Goal: Transaction & Acquisition: Book appointment/travel/reservation

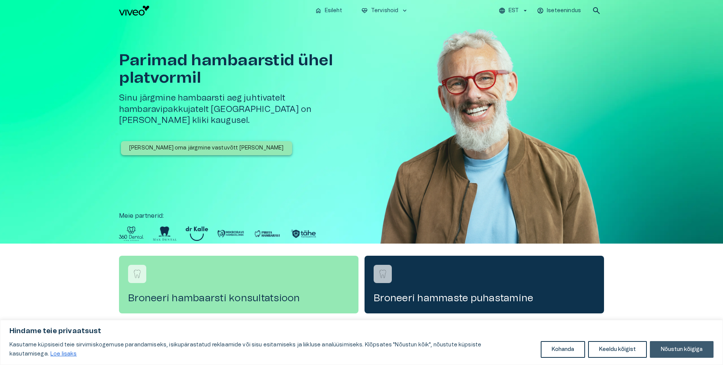
click at [705, 348] on button "Nõustun kõigiga" at bounding box center [682, 349] width 64 height 17
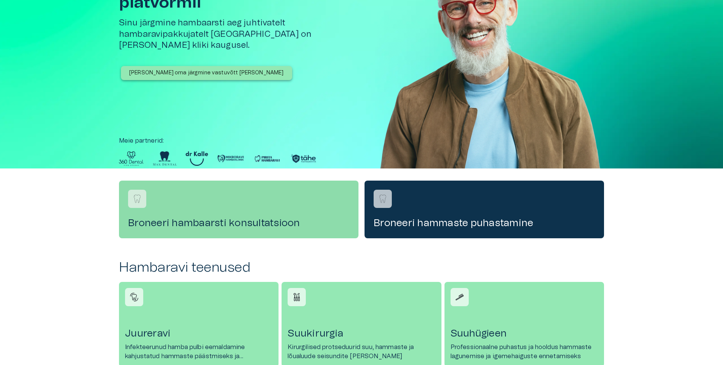
scroll to position [76, 0]
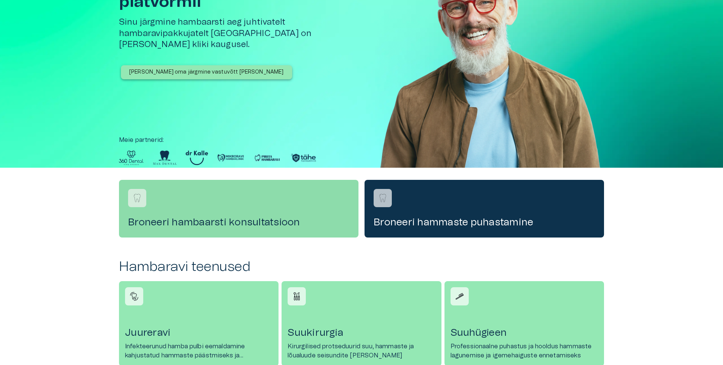
click at [221, 216] on div "Broneeri hambaarsti konsultatsioon" at bounding box center [238, 209] width 239 height 58
click at [184, 222] on h4 "Broneeri hambaarsti konsultatsioon" at bounding box center [238, 222] width 221 height 12
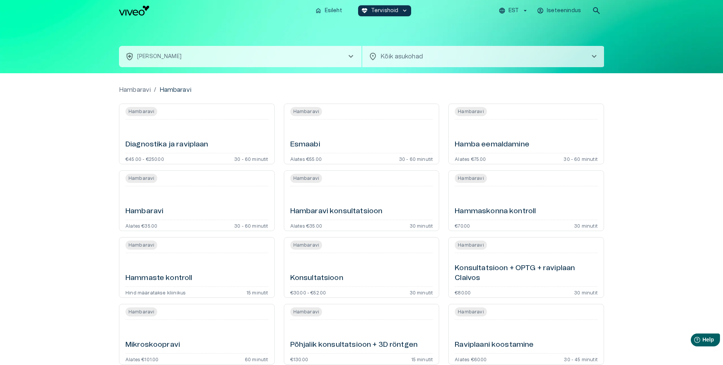
click at [437, 56] on body "Hindame teie privaatsust Kasutame küpsiseid teie sirvimiskogemuse parandamiseks…" at bounding box center [361, 182] width 723 height 365
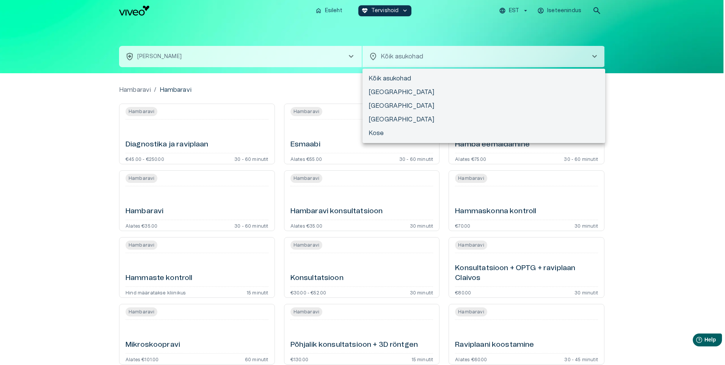
click at [391, 78] on li "Kõik asukohad" at bounding box center [483, 79] width 243 height 14
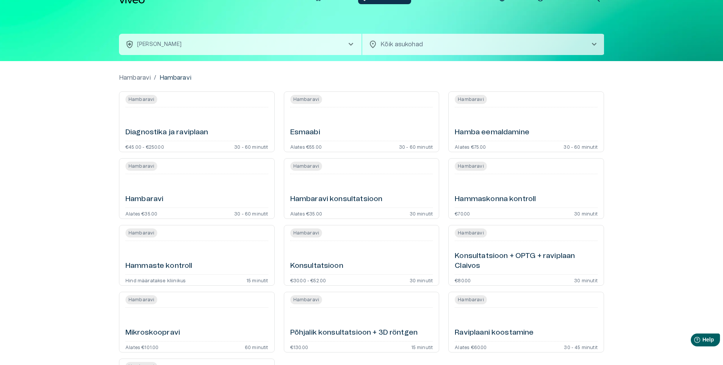
scroll to position [8, 0]
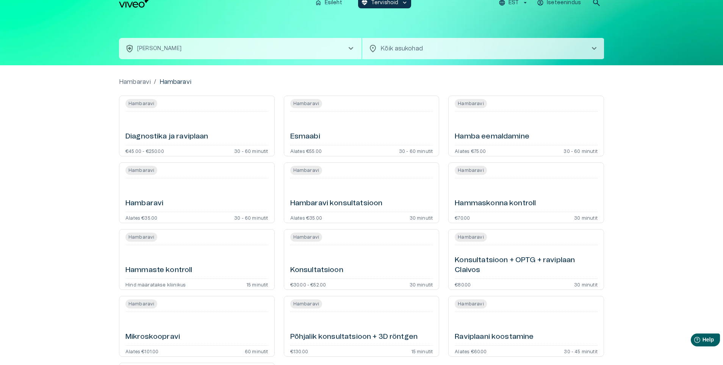
click at [166, 127] on div "Diagnostika ja raviplaan" at bounding box center [196, 127] width 143 height 27
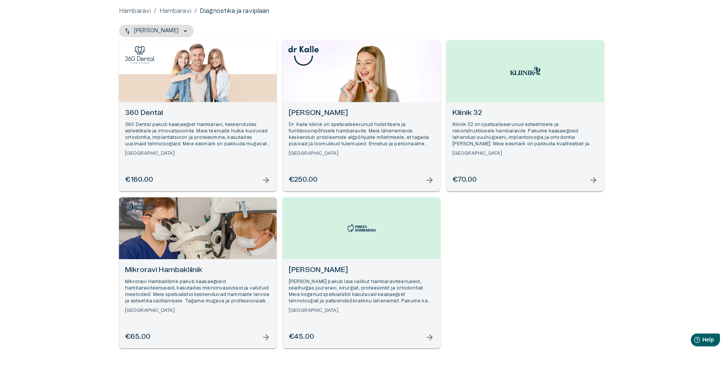
scroll to position [76, 0]
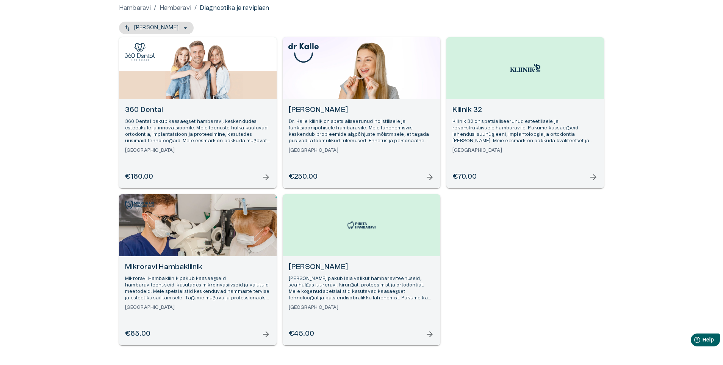
click at [188, 235] on div "Open selected supplier available booking dates" at bounding box center [198, 225] width 158 height 62
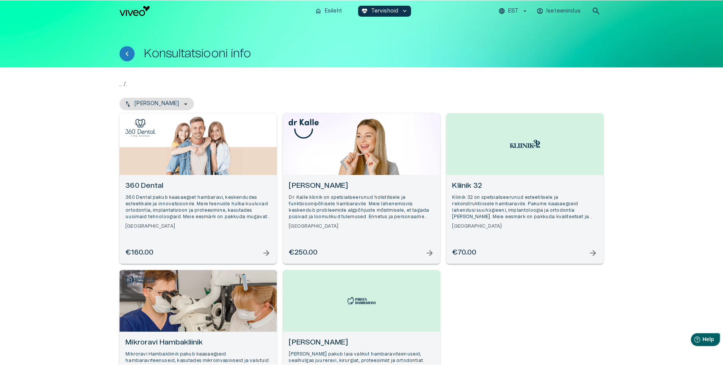
scroll to position [111, 0]
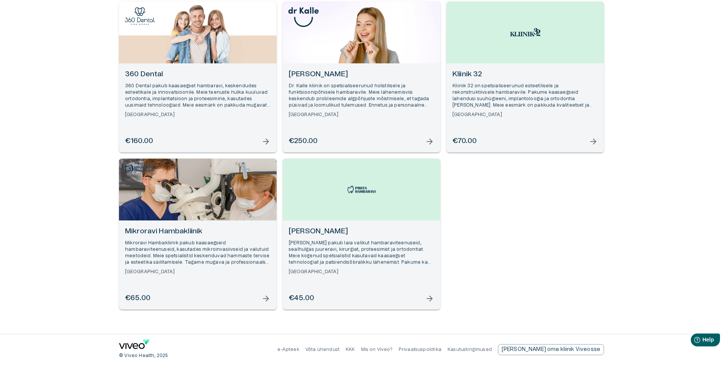
click at [189, 38] on div "Open selected supplier available booking dates" at bounding box center [198, 33] width 158 height 62
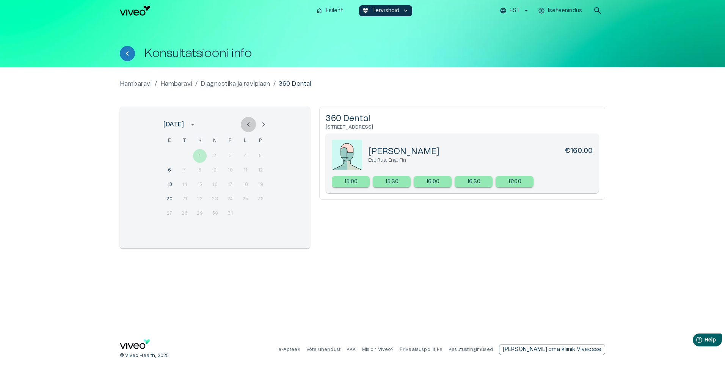
click at [246, 127] on icon "Previous month" at bounding box center [248, 124] width 9 height 9
click at [261, 126] on icon "Next month" at bounding box center [263, 124] width 9 height 9
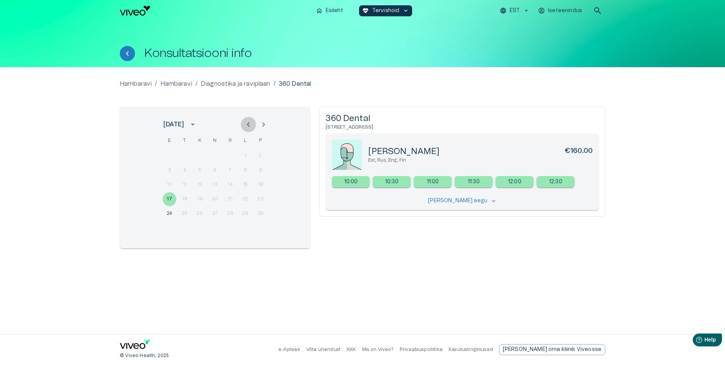
click at [247, 125] on icon "Previous month" at bounding box center [248, 124] width 9 height 9
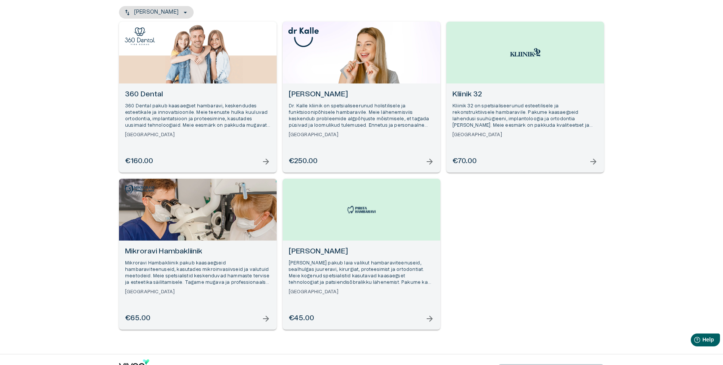
scroll to position [74, 0]
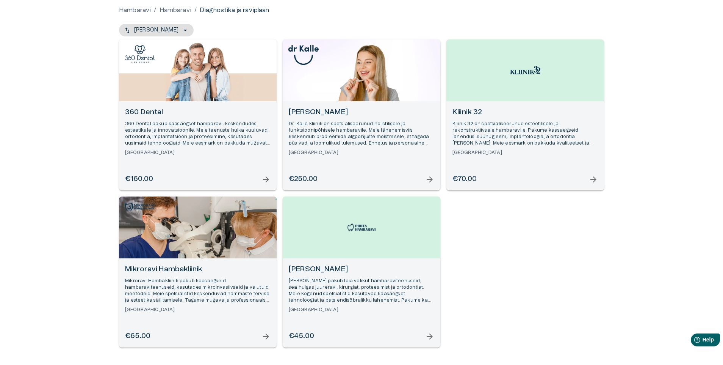
click at [531, 85] on div "Open selected supplier available booking dates" at bounding box center [525, 70] width 158 height 62
